Goal: Task Accomplishment & Management: Complete application form

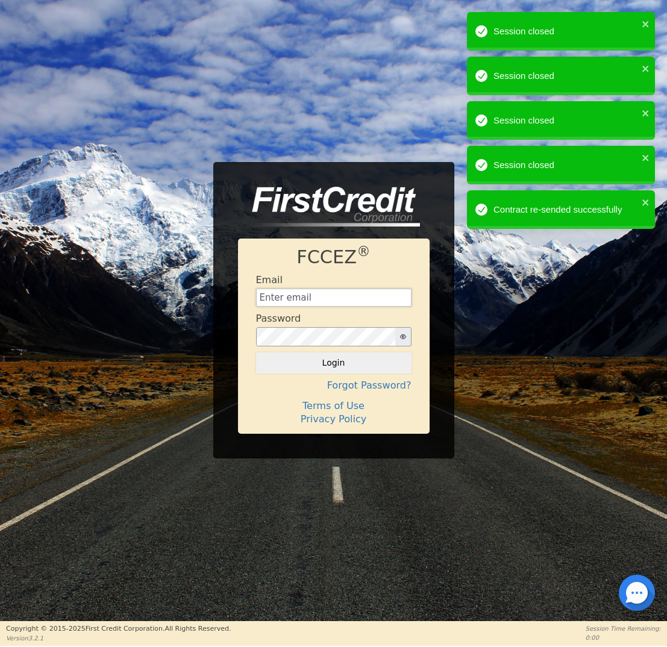
type input "[EMAIL_ADDRESS][DOMAIN_NAME]"
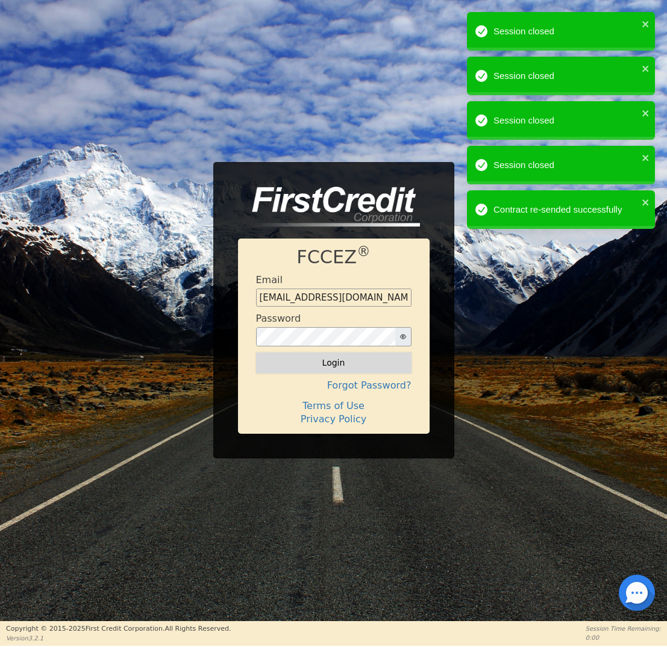
click at [346, 363] on button "Login" at bounding box center [333, 362] width 155 height 20
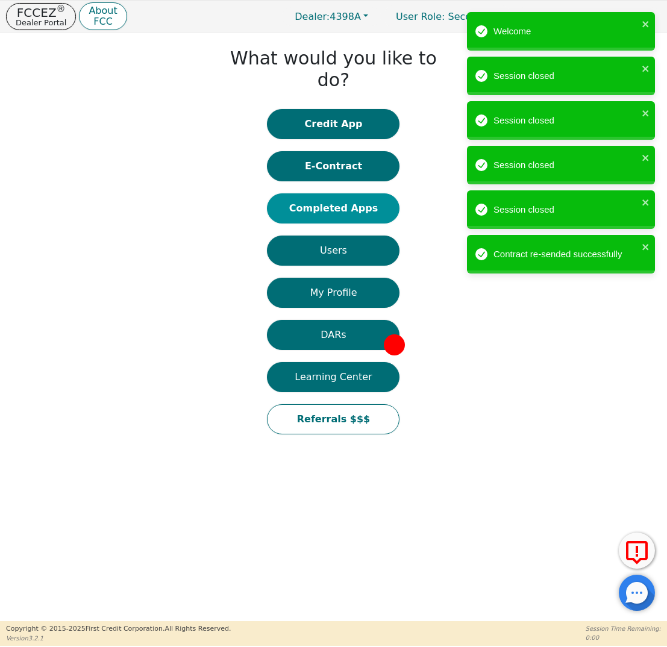
click at [343, 193] on button "Completed Apps" at bounding box center [333, 208] width 133 height 30
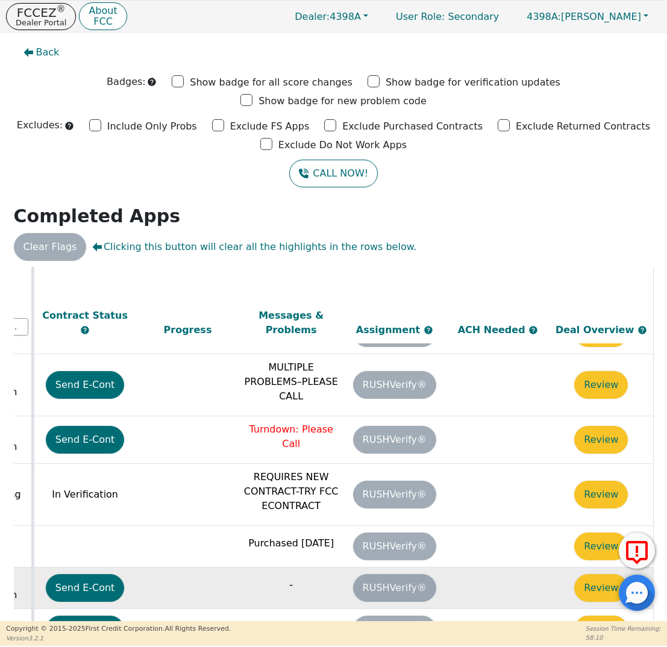
scroll to position [101, 681]
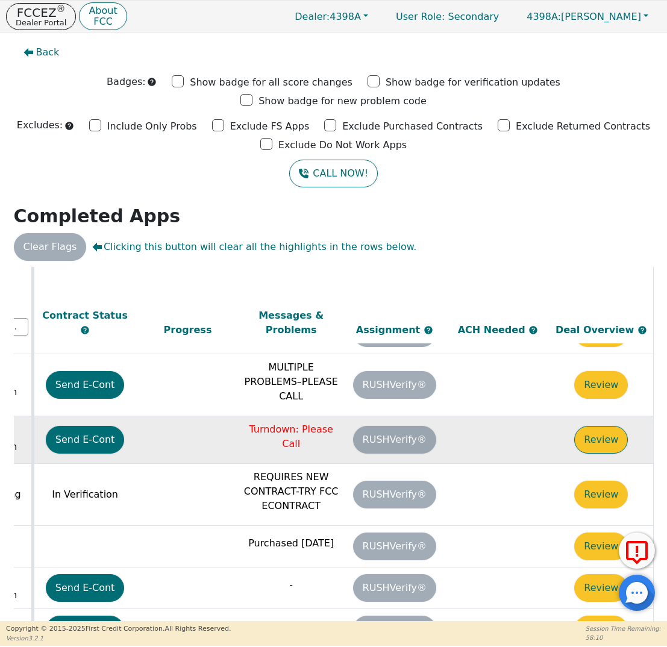
click at [575, 426] on button "Review" at bounding box center [601, 440] width 54 height 28
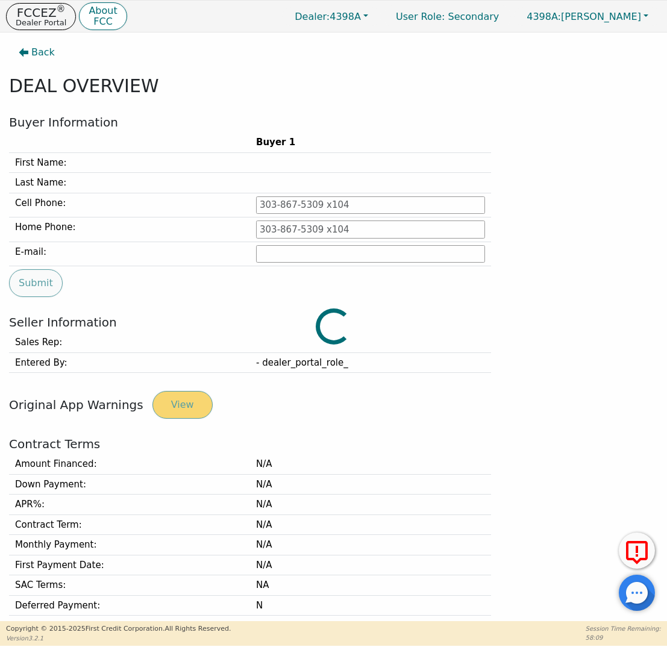
type input "[PHONE_NUMBER]"
type input "[EMAIL_ADDRESS][DOMAIN_NAME]"
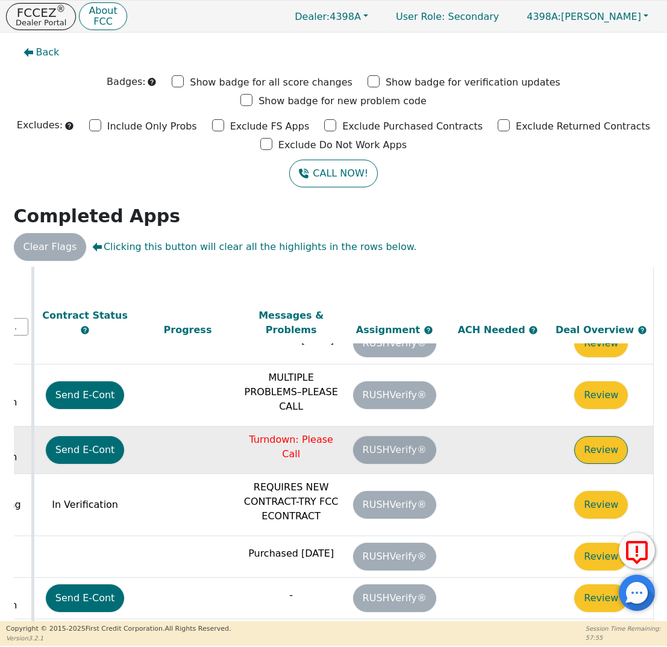
scroll to position [90, 681]
click at [605, 436] on button "Review" at bounding box center [601, 450] width 54 height 28
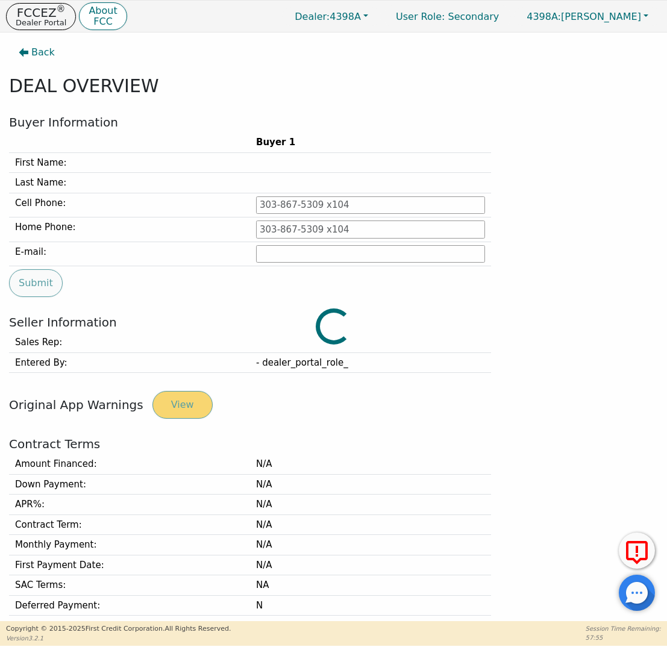
type input "[PHONE_NUMBER]"
type input "[EMAIL_ADDRESS][DOMAIN_NAME]"
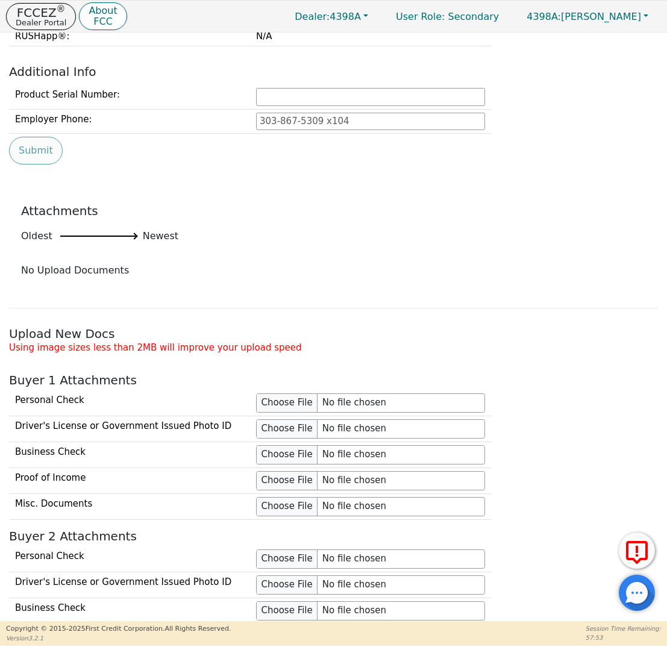
scroll to position [761, 0]
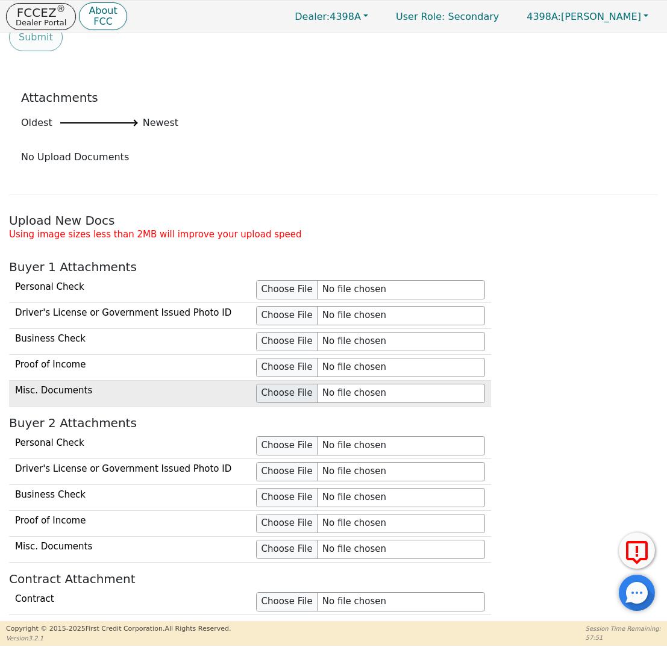
click at [287, 387] on input "file" at bounding box center [370, 393] width 229 height 19
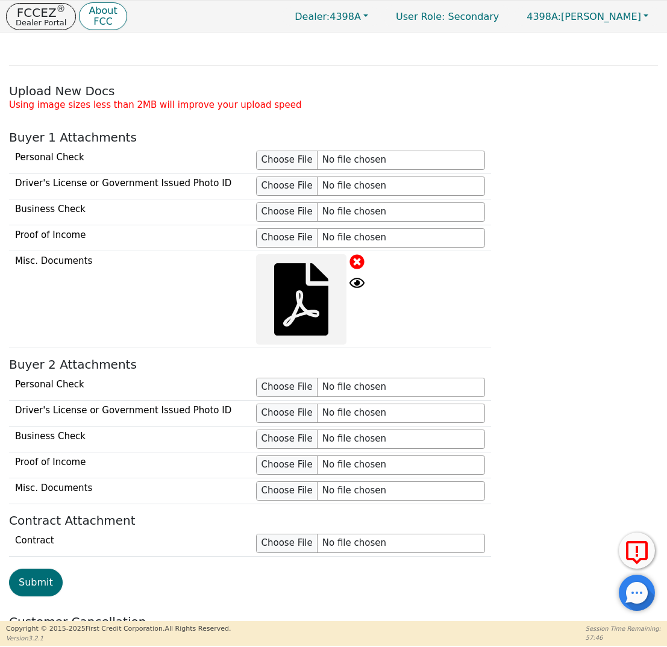
scroll to position [894, 0]
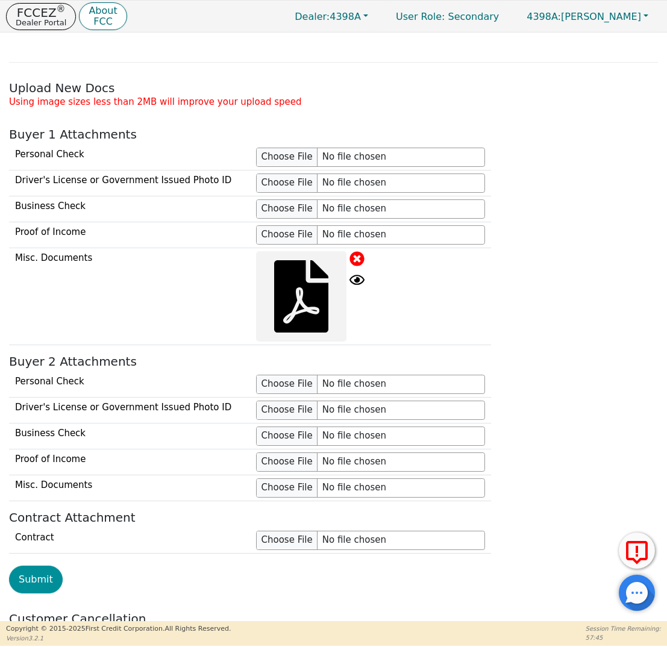
click at [45, 566] on button "Submit" at bounding box center [36, 580] width 54 height 28
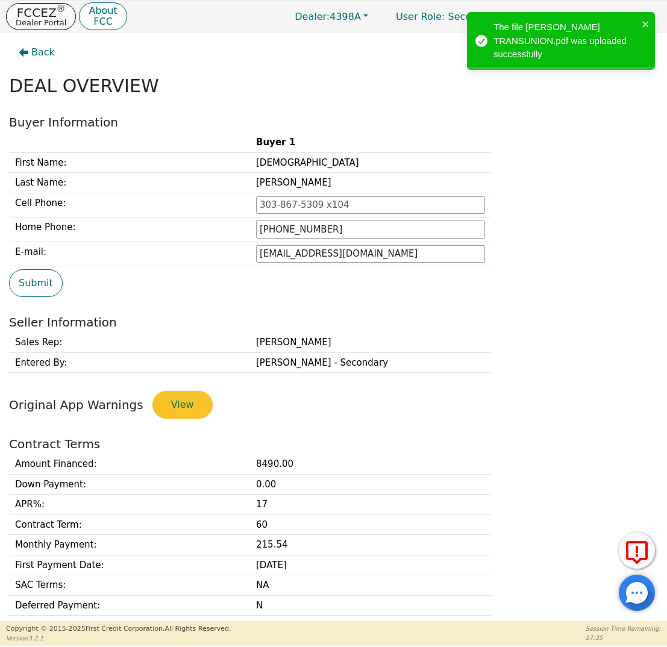
scroll to position [0, 0]
click at [46, 30] on button "FCCEZ ® Dealer Portal" at bounding box center [41, 16] width 70 height 27
